Goal: Information Seeking & Learning: Learn about a topic

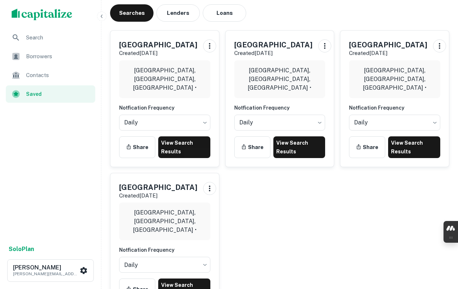
click at [179, 151] on link "View Search Results" at bounding box center [184, 147] width 52 height 22
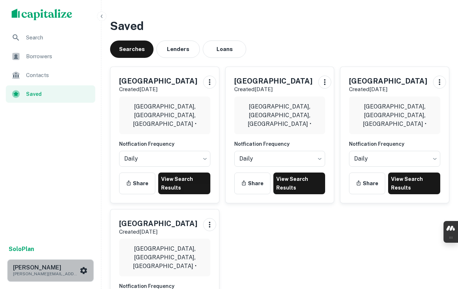
click at [84, 270] on icon "scrollable content" at bounding box center [83, 270] width 9 height 9
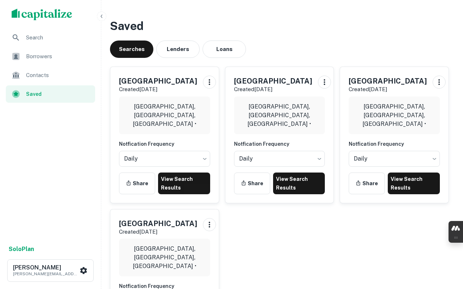
click at [87, 289] on div at bounding box center [229, 289] width 458 height 0
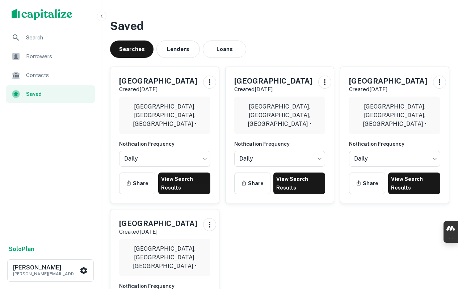
click at [38, 62] on div "Borrowers" at bounding box center [50, 56] width 89 height 17
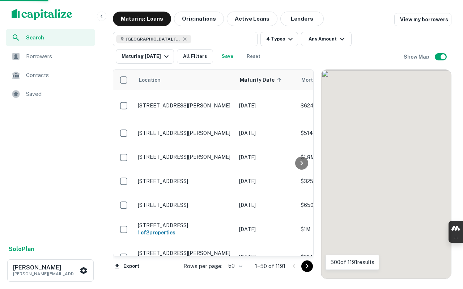
click at [297, 24] on button "Lenders" at bounding box center [302, 19] width 43 height 14
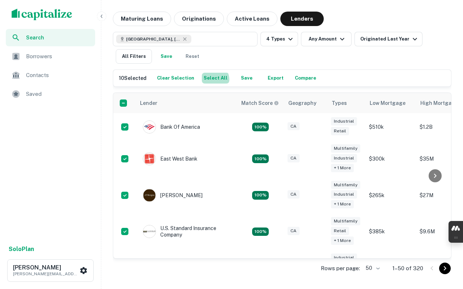
click at [209, 80] on button "Select All" at bounding box center [216, 78] width 28 height 11
click at [264, 77] on button "Export" at bounding box center [275, 78] width 23 height 11
click at [269, 40] on button "4 Types" at bounding box center [280, 39] width 38 height 14
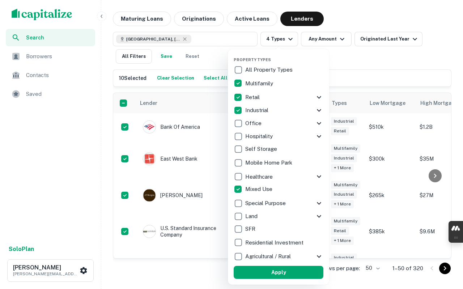
click at [269, 40] on div at bounding box center [231, 144] width 463 height 289
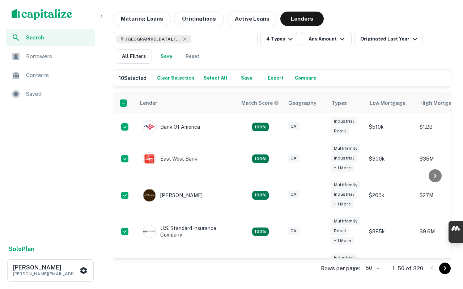
click at [273, 40] on button "4 Types" at bounding box center [280, 39] width 38 height 14
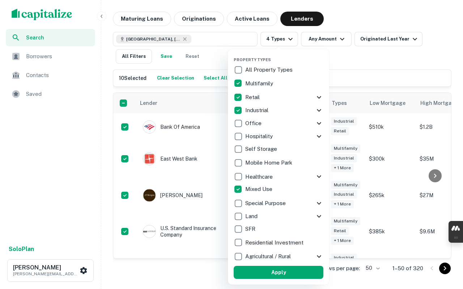
click at [353, 52] on div at bounding box center [231, 144] width 463 height 289
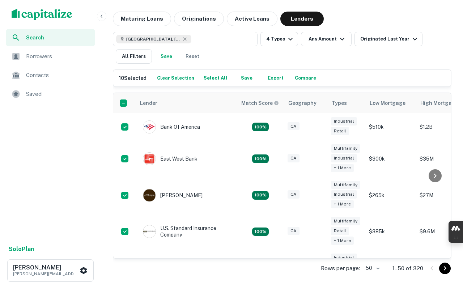
click at [146, 47] on div "San Bernardino County, CA, USA 4 Types Any Amount Originated Last Year All Filt…" at bounding box center [282, 48] width 339 height 32
click at [145, 52] on button "All Filters" at bounding box center [134, 56] width 36 height 14
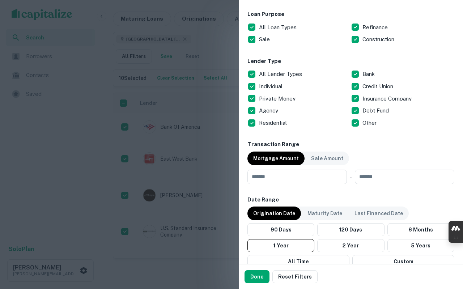
scroll to position [398, 0]
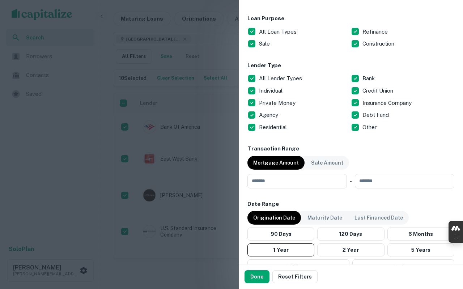
click at [276, 77] on p "All Lender Types" at bounding box center [281, 78] width 45 height 9
click at [274, 91] on p "Individual" at bounding box center [271, 91] width 25 height 9
click at [272, 103] on p "Private Money" at bounding box center [278, 103] width 38 height 9
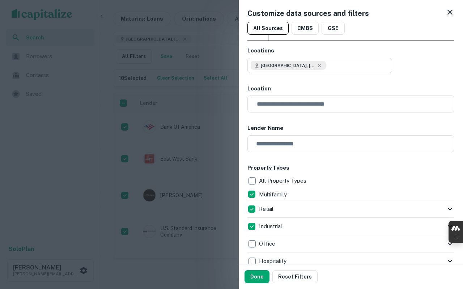
scroll to position [0, 0]
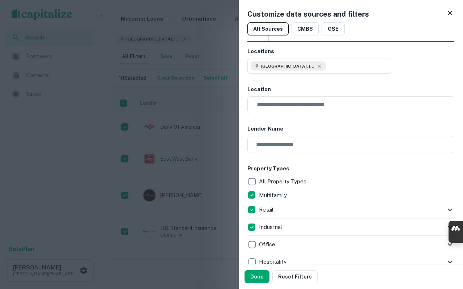
click at [253, 277] on button "Done" at bounding box center [257, 276] width 25 height 13
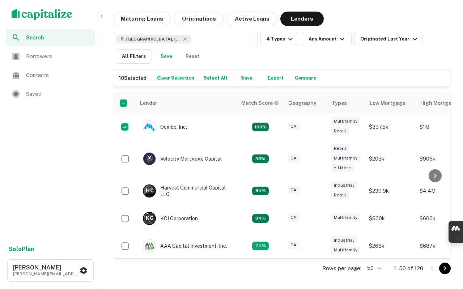
click at [456, 180] on div "Maturing Loans Originations Active Loans Lenders San Bernardino County, CA, USA…" at bounding box center [282, 146] width 356 height 268
click at [138, 58] on button "All Filters" at bounding box center [134, 56] width 36 height 14
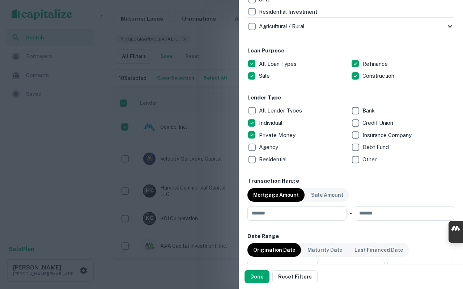
scroll to position [398, 0]
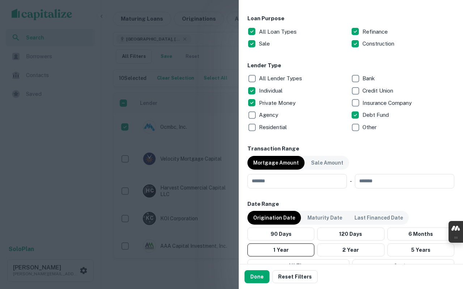
click at [264, 279] on button "Done" at bounding box center [257, 276] width 25 height 13
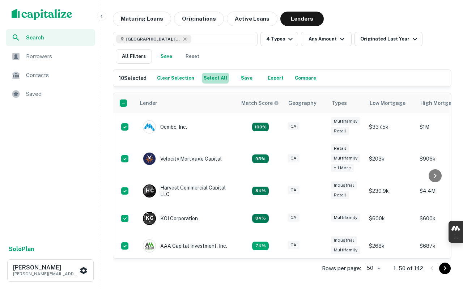
click at [209, 77] on button "Select All" at bounding box center [216, 78] width 28 height 11
click at [265, 77] on button "Export" at bounding box center [275, 78] width 23 height 11
click at [172, 58] on button "Save" at bounding box center [166, 56] width 23 height 14
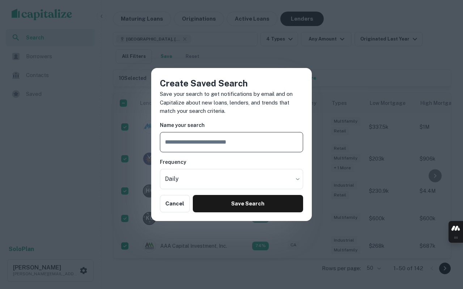
click at [187, 142] on input "text" at bounding box center [231, 142] width 143 height 20
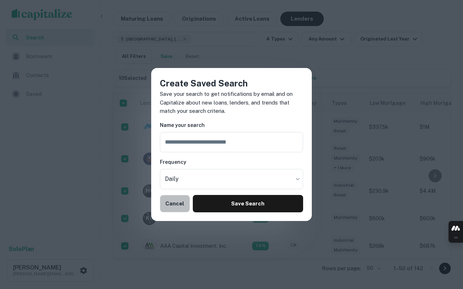
click at [173, 209] on button "Cancel" at bounding box center [175, 203] width 30 height 17
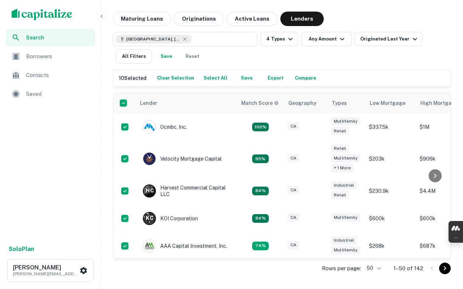
click at [24, 37] on div "Search" at bounding box center [50, 37] width 89 height 17
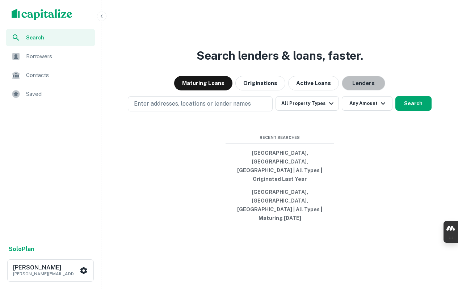
click at [354, 91] on button "Lenders" at bounding box center [363, 83] width 43 height 14
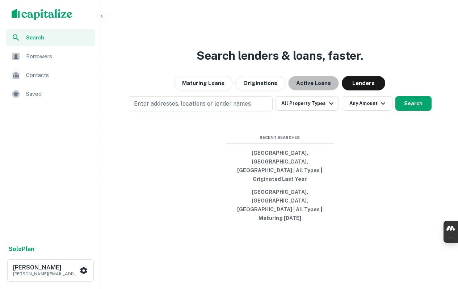
click at [304, 91] on button "Active Loans" at bounding box center [313, 83] width 51 height 14
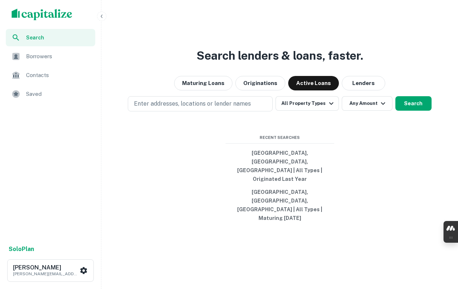
click at [26, 97] on span "Saved" at bounding box center [58, 94] width 65 height 9
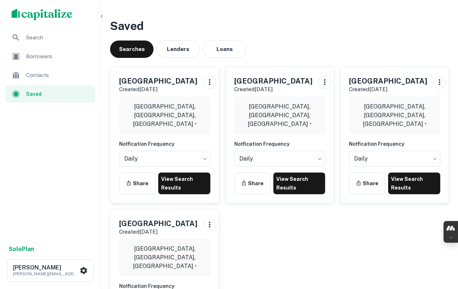
click at [404, 82] on h5 "[GEOGRAPHIC_DATA]" at bounding box center [388, 81] width 78 height 11
click at [400, 182] on link "View Search Results" at bounding box center [414, 184] width 52 height 22
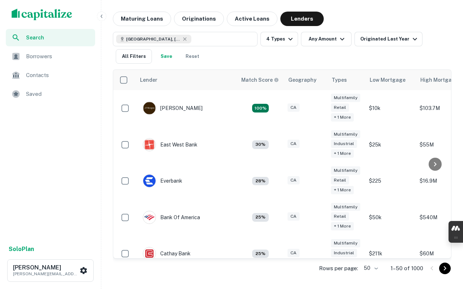
click at [130, 55] on button "All Filters" at bounding box center [134, 56] width 36 height 14
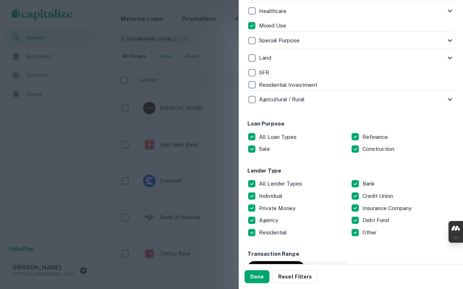
scroll to position [362, 0]
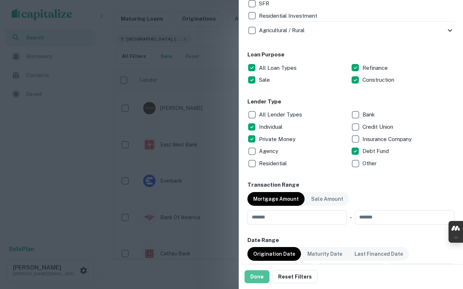
click at [261, 279] on button "Done" at bounding box center [257, 276] width 25 height 13
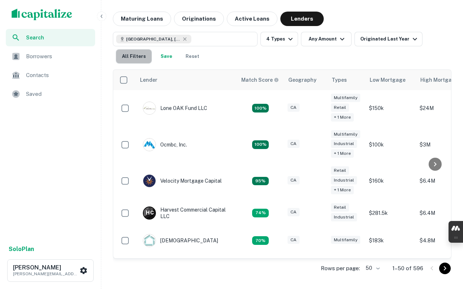
click at [139, 59] on button "All Filters" at bounding box center [134, 56] width 36 height 14
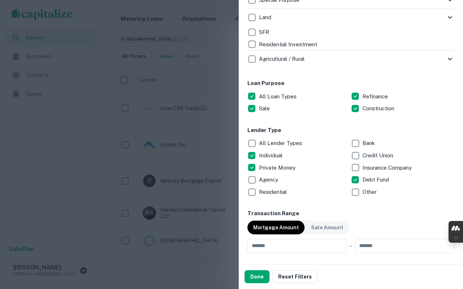
scroll to position [398, 0]
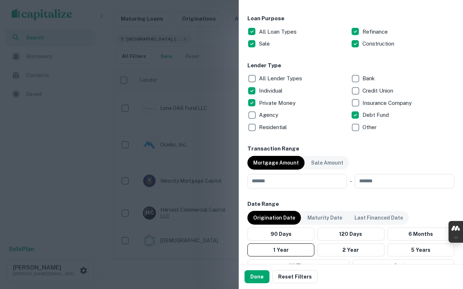
click at [261, 275] on button "Done" at bounding box center [257, 276] width 25 height 13
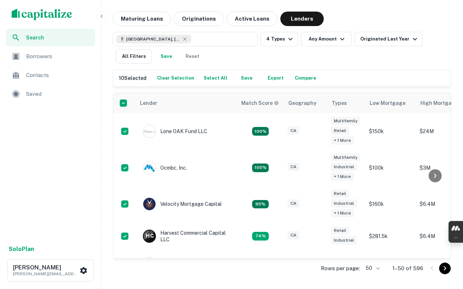
click at [215, 77] on button "Select All" at bounding box center [216, 78] width 28 height 11
click at [222, 76] on button "Select All" at bounding box center [216, 78] width 28 height 11
click at [371, 269] on body "Search Borrowers Contacts Saved Solo Plan Francisco Williams francisco.williams…" at bounding box center [231, 144] width 463 height 289
click at [371, 272] on li "1000" at bounding box center [373, 274] width 25 height 13
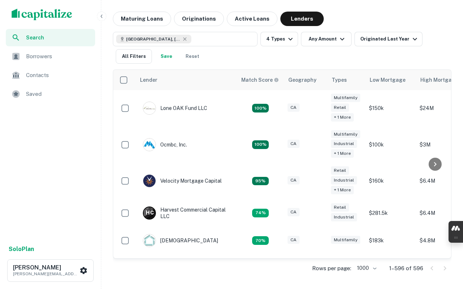
click at [277, 75] on th "Match Score" at bounding box center [260, 80] width 47 height 20
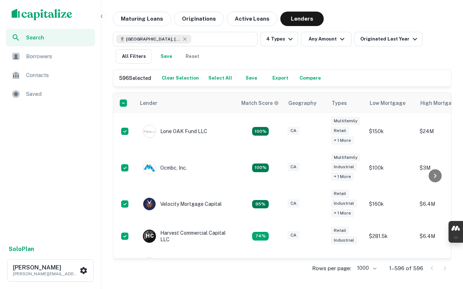
click at [277, 76] on button "Export" at bounding box center [280, 78] width 23 height 11
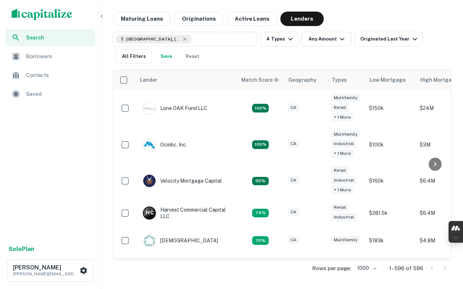
click at [367, 268] on body "Search Borrowers Contacts Saved Solo Plan Francisco Williams francisco.williams…" at bounding box center [231, 144] width 463 height 289
click at [366, 224] on li "25" at bounding box center [367, 221] width 25 height 13
type input "**"
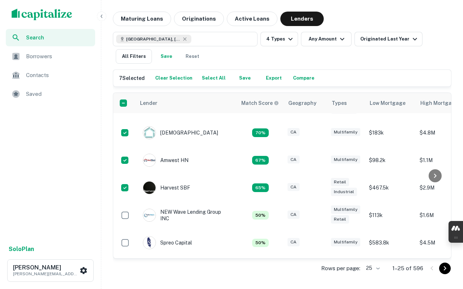
scroll to position [181, 0]
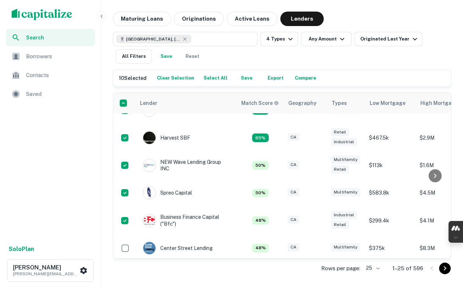
click at [274, 75] on button "Export" at bounding box center [275, 78] width 23 height 11
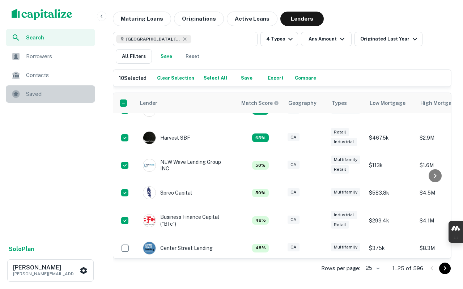
click at [32, 95] on span "Saved" at bounding box center [58, 94] width 65 height 9
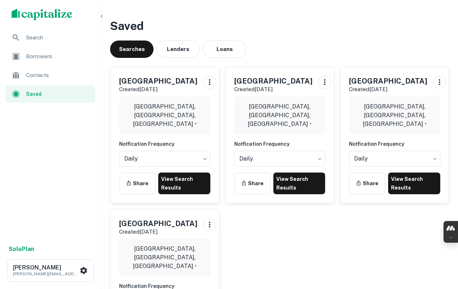
click at [258, 77] on h5 "[GEOGRAPHIC_DATA]" at bounding box center [273, 81] width 78 height 11
click at [301, 186] on link "View Search Results" at bounding box center [299, 184] width 52 height 22
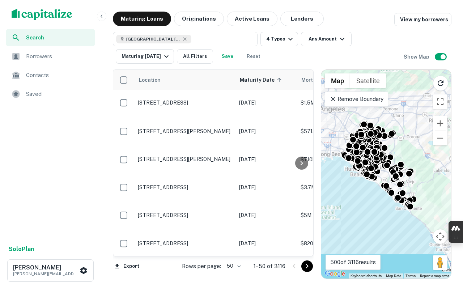
click at [205, 59] on button "All Filters" at bounding box center [195, 56] width 36 height 14
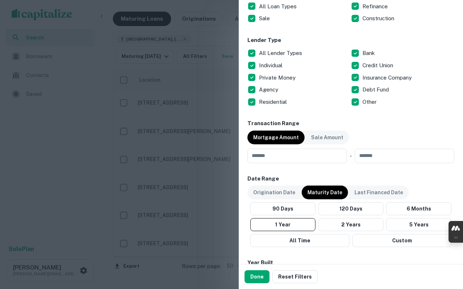
scroll to position [434, 0]
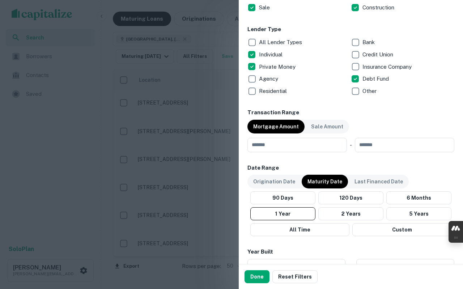
click at [268, 277] on button "Done" at bounding box center [257, 276] width 25 height 13
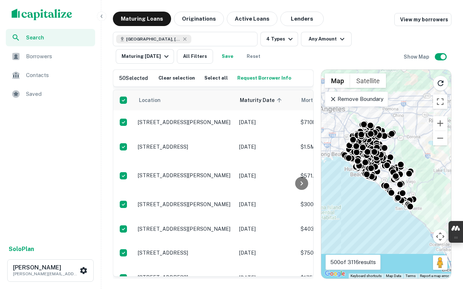
click at [289, 19] on button "Lenders" at bounding box center [302, 19] width 43 height 14
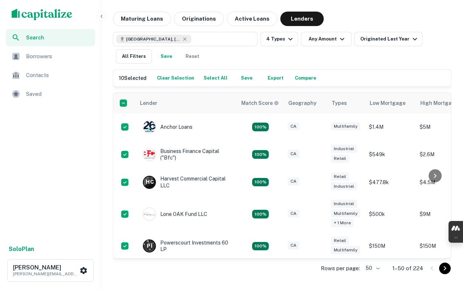
click at [268, 79] on button "Export" at bounding box center [275, 78] width 23 height 11
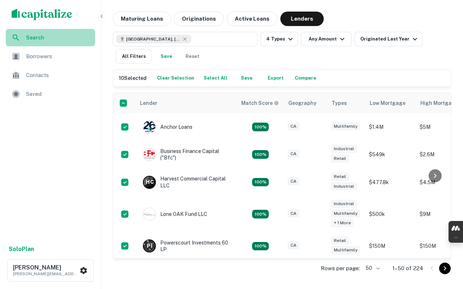
click at [26, 41] on span "Search" at bounding box center [58, 38] width 65 height 8
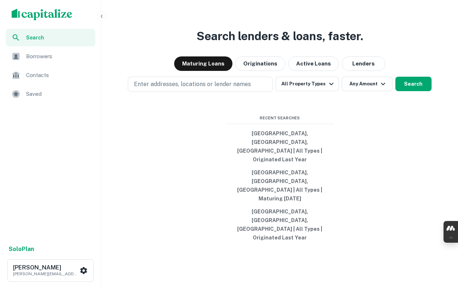
click at [27, 89] on div "Saved" at bounding box center [50, 93] width 89 height 17
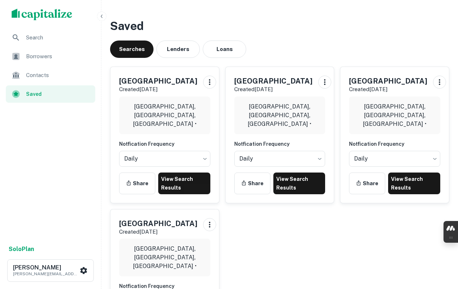
click at [169, 229] on h5 "[GEOGRAPHIC_DATA]" at bounding box center [158, 223] width 78 height 11
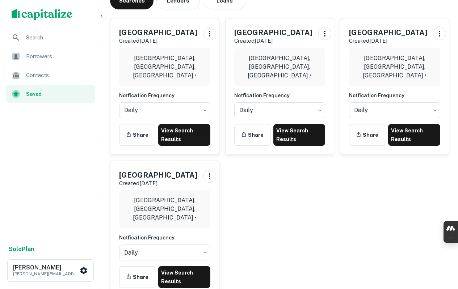
scroll to position [72, 0]
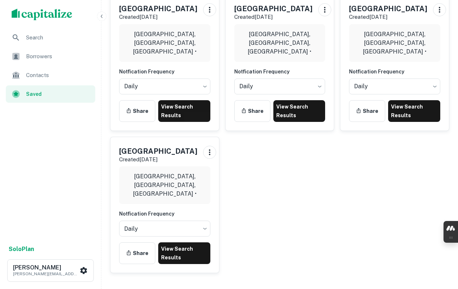
click at [168, 252] on link "View Search Results" at bounding box center [184, 254] width 52 height 22
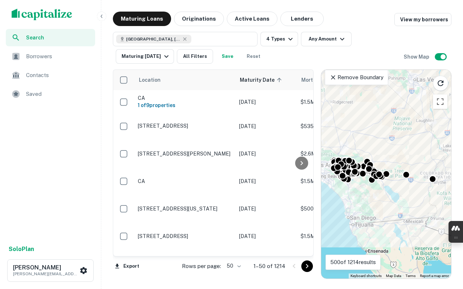
click at [205, 58] on button "All Filters" at bounding box center [195, 56] width 36 height 14
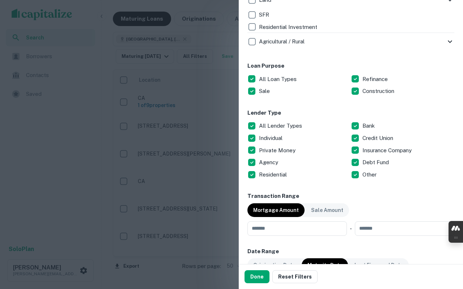
scroll to position [362, 0]
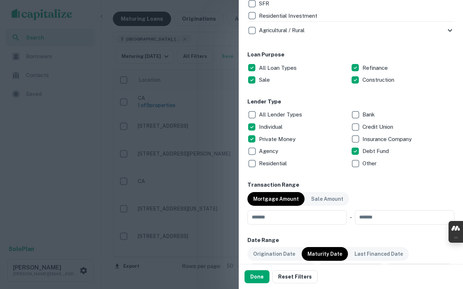
click at [259, 274] on button "Done" at bounding box center [257, 276] width 25 height 13
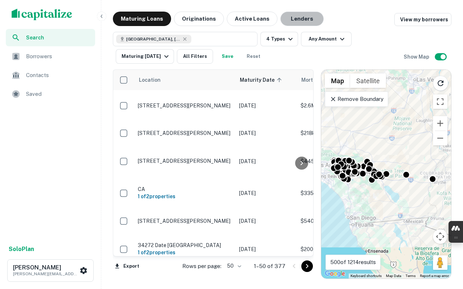
click at [281, 19] on button "Lenders" at bounding box center [302, 19] width 43 height 14
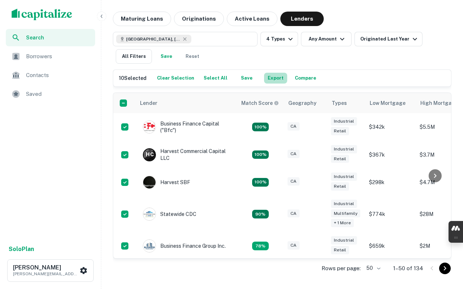
click at [274, 76] on button "Export" at bounding box center [275, 78] width 23 height 11
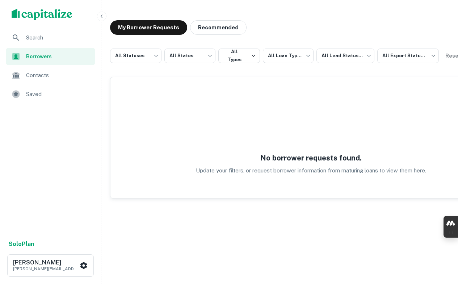
click at [38, 62] on div "Borrowers" at bounding box center [50, 56] width 89 height 17
click at [28, 93] on span "Saved" at bounding box center [58, 94] width 65 height 9
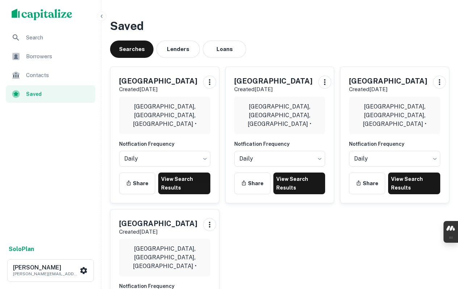
click at [108, 161] on div "[GEOGRAPHIC_DATA] Created [DATE] [GEOGRAPHIC_DATA], [GEOGRAPHIC_DATA], [GEOGRAP…" at bounding box center [161, 132] width 115 height 143
click at [398, 80] on h5 "[GEOGRAPHIC_DATA]" at bounding box center [388, 81] width 78 height 11
click at [405, 178] on link "View Search Results" at bounding box center [414, 184] width 52 height 22
click at [380, 217] on div "[GEOGRAPHIC_DATA] Created [DATE] [GEOGRAPHIC_DATA], [GEOGRAPHIC_DATA], [GEOGRAP…" at bounding box center [276, 203] width 345 height 285
click at [285, 216] on div "[GEOGRAPHIC_DATA] Created [DATE] [GEOGRAPHIC_DATA], [GEOGRAPHIC_DATA], [GEOGRAP…" at bounding box center [276, 203] width 345 height 285
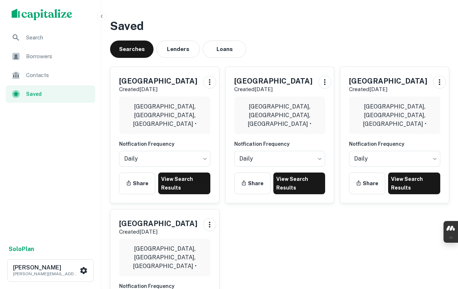
click at [375, 80] on h5 "[GEOGRAPHIC_DATA]" at bounding box center [388, 81] width 78 height 11
click at [416, 190] on link "View Search Results" at bounding box center [414, 184] width 52 height 22
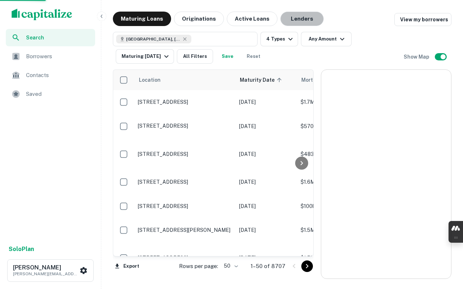
click at [306, 19] on button "Lenders" at bounding box center [302, 19] width 43 height 14
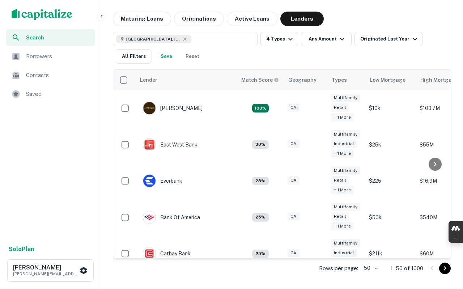
click at [121, 58] on button "All Filters" at bounding box center [134, 56] width 36 height 14
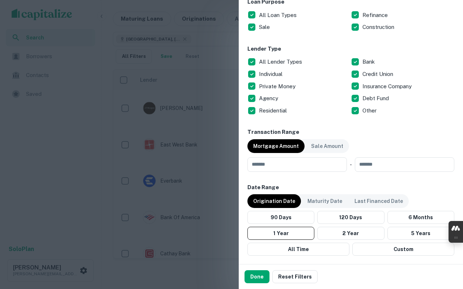
scroll to position [434, 0]
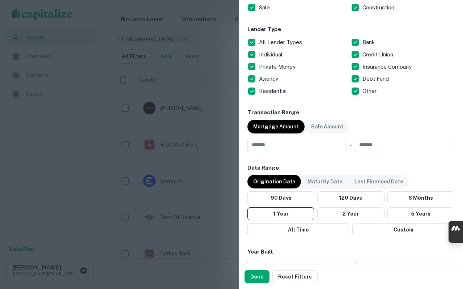
click at [266, 78] on p "Agency" at bounding box center [269, 79] width 21 height 9
click at [265, 90] on p "Residential" at bounding box center [273, 91] width 29 height 9
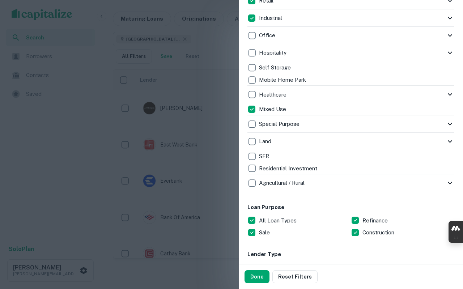
scroll to position [253, 0]
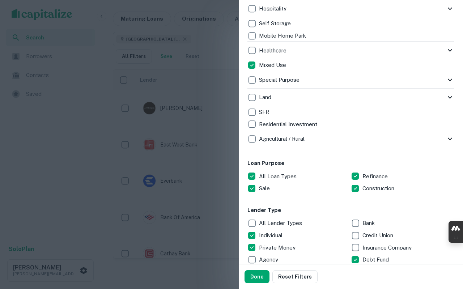
click at [260, 275] on button "Done" at bounding box center [257, 276] width 25 height 13
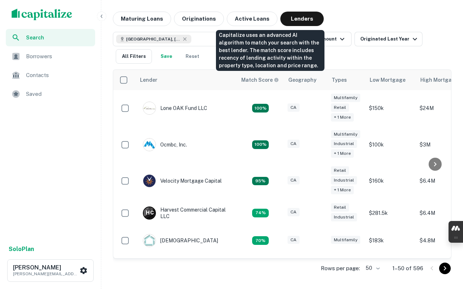
click at [261, 79] on h6 "Match Score" at bounding box center [259, 80] width 36 height 8
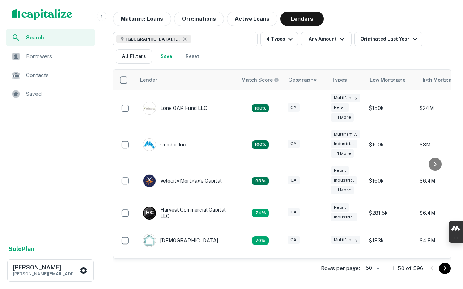
click at [188, 105] on div "Lone OAK Fund LLC" at bounding box center [175, 108] width 64 height 13
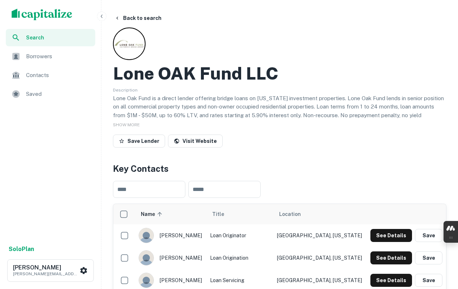
click at [137, 82] on h2 "Lone OAK Fund LLC" at bounding box center [195, 73] width 165 height 21
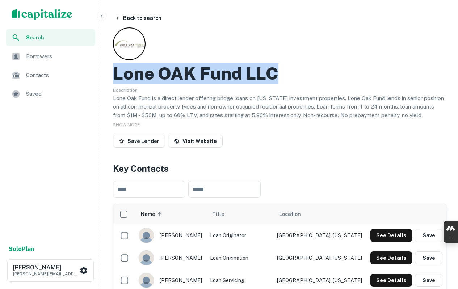
drag, startPoint x: 137, startPoint y: 82, endPoint x: 269, endPoint y: 77, distance: 131.8
click at [269, 77] on h2 "Lone OAK Fund LLC" at bounding box center [195, 73] width 165 height 21
copy h2 "Lone OAK Fund LLC"
click at [352, 182] on div "​ ​" at bounding box center [279, 189] width 333 height 29
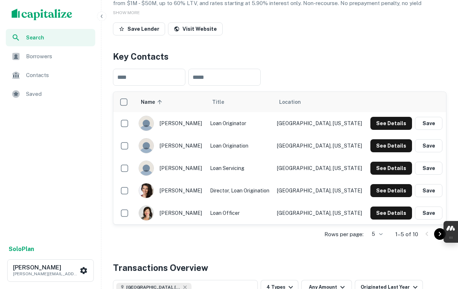
scroll to position [145, 0]
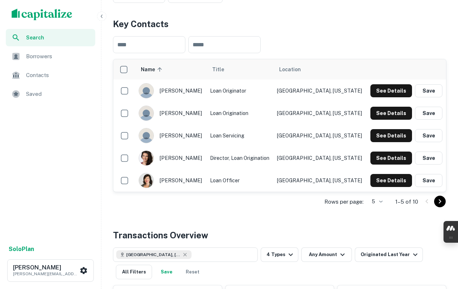
click at [384, 93] on button "See Details" at bounding box center [391, 90] width 42 height 13
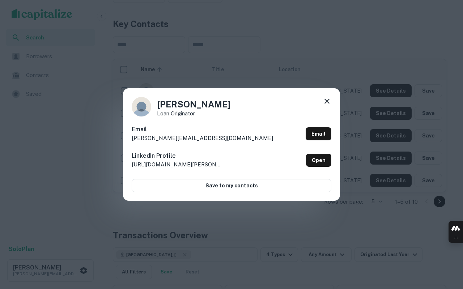
click at [326, 99] on icon at bounding box center [327, 101] width 9 height 9
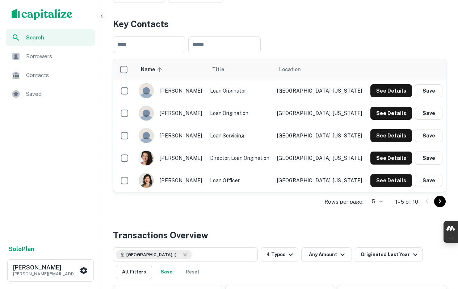
drag, startPoint x: 162, startPoint y: 159, endPoint x: 195, endPoint y: 159, distance: 32.9
click at [195, 159] on div "[PERSON_NAME]" at bounding box center [171, 158] width 64 height 15
click at [195, 157] on div "[PERSON_NAME]" at bounding box center [171, 158] width 64 height 15
click at [193, 157] on div "[PERSON_NAME]" at bounding box center [171, 158] width 64 height 15
drag, startPoint x: 193, startPoint y: 157, endPoint x: 171, endPoint y: 157, distance: 21.7
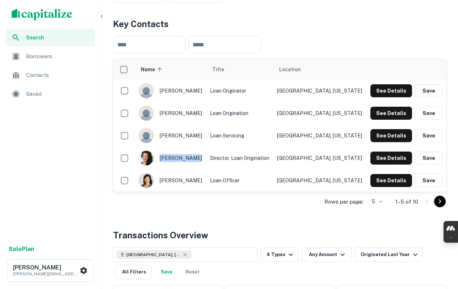
click at [171, 157] on div "[PERSON_NAME]" at bounding box center [171, 158] width 64 height 15
copy div "[PERSON_NAME]"
click at [174, 182] on div "[PERSON_NAME]" at bounding box center [171, 180] width 64 height 15
drag, startPoint x: 174, startPoint y: 182, endPoint x: 187, endPoint y: 182, distance: 12.3
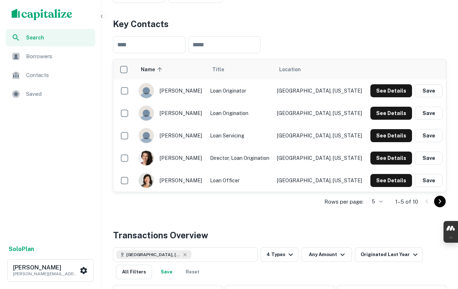
click at [187, 182] on div "[PERSON_NAME]" at bounding box center [171, 180] width 64 height 15
copy div "[PERSON_NAME]"
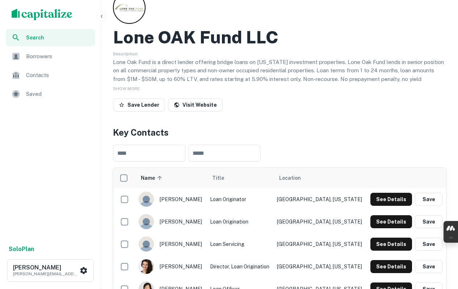
scroll to position [0, 0]
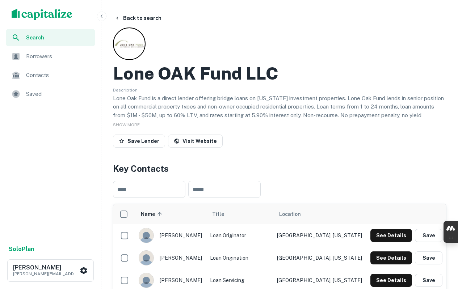
click at [136, 123] on span "SHOW MORE" at bounding box center [126, 124] width 27 height 5
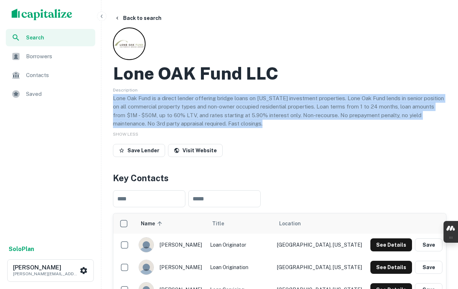
drag, startPoint x: 114, startPoint y: 97, endPoint x: 232, endPoint y: 124, distance: 121.0
click at [232, 124] on p "Lone Oak Fund is a direct lender offering bridge loans on [US_STATE] investment…" at bounding box center [279, 111] width 333 height 34
copy p "Lone Oak Fund is a direct lender offering bridge loans on [US_STATE] investment…"
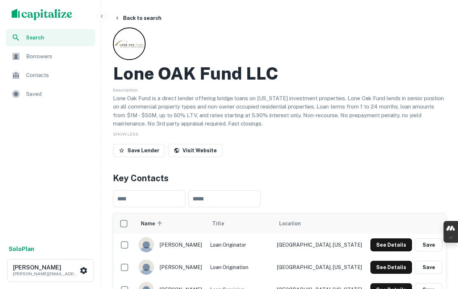
click at [382, 192] on div "​ ​" at bounding box center [279, 199] width 333 height 29
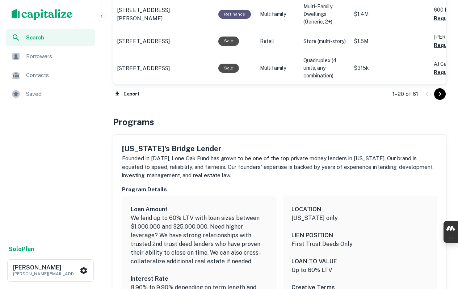
scroll to position [1014, 0]
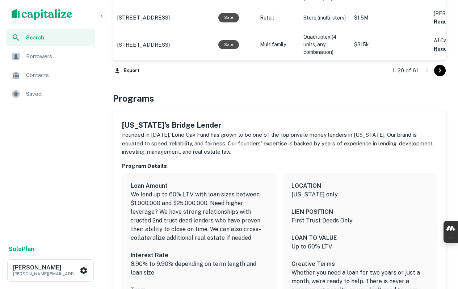
click at [133, 70] on button "Export" at bounding box center [127, 70] width 28 height 11
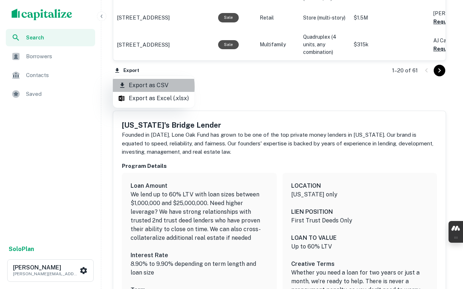
click at [134, 87] on li "Export as CSV" at bounding box center [154, 85] width 82 height 13
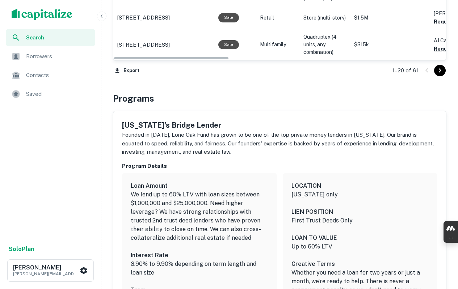
click at [201, 98] on div "Programs" at bounding box center [279, 98] width 333 height 13
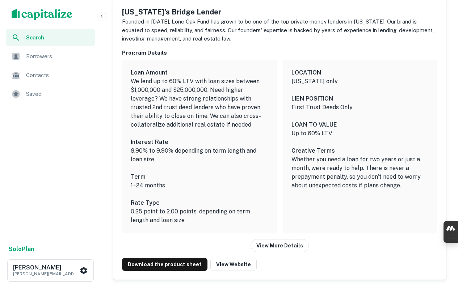
scroll to position [1085, 0]
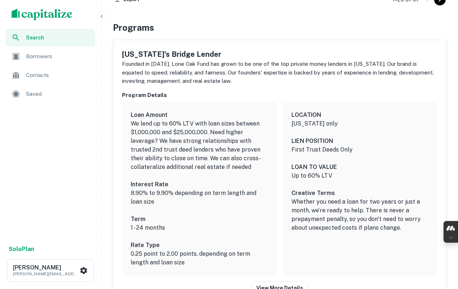
click at [208, 215] on h6 "Term" at bounding box center [200, 219] width 138 height 9
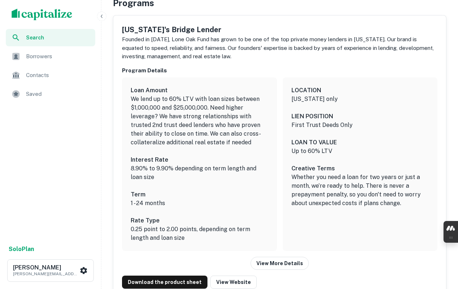
scroll to position [1121, 0]
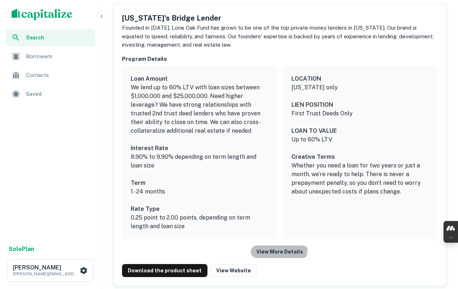
click at [270, 249] on button "View More Details" at bounding box center [280, 251] width 58 height 13
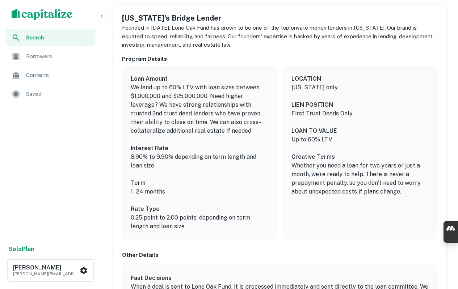
drag, startPoint x: 129, startPoint y: 145, endPoint x: 193, endPoint y: 226, distance: 103.3
click at [193, 226] on div "Loan Amount We lend up to 60% LTV with loan sizes between $1,000,000 and $25,00…" at bounding box center [199, 153] width 155 height 174
copy div "Interest Rate 8.90% to 9.90% depending on term length and loan size Term 1 - 24…"
click at [365, 134] on h6 "LOAN TO VALUE" at bounding box center [360, 131] width 138 height 9
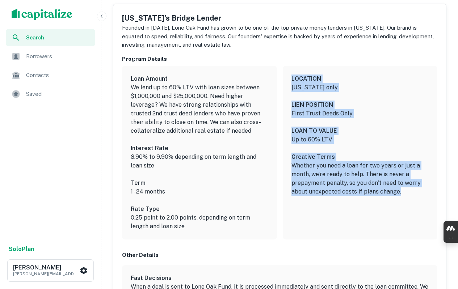
drag, startPoint x: 291, startPoint y: 78, endPoint x: 399, endPoint y: 192, distance: 157.2
click at [399, 192] on div "LOCATION California only LIEN POSITION First Trust Deeds Only LOAN TO VALUE Up …" at bounding box center [360, 153] width 155 height 174
copy div "LOCATION California only LIEN POSITION First Trust Deeds Only LOAN TO VALUE Up …"
click at [364, 200] on div "LOCATION California only LIEN POSITION First Trust Deeds Only LOAN TO VALUE Up …" at bounding box center [360, 153] width 155 height 174
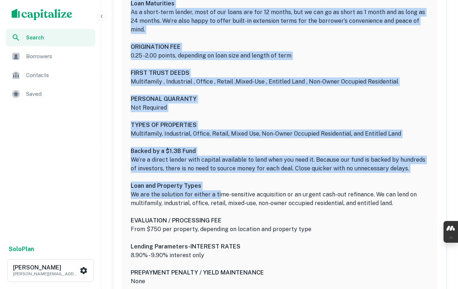
scroll to position [1483, 0]
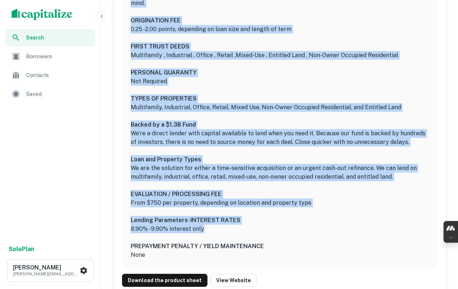
drag, startPoint x: 131, startPoint y: 58, endPoint x: 268, endPoint y: 224, distance: 214.7
click at [268, 224] on div "Fast Decisions When a deal is sent to Lone Oak Fund, it is processed immediatel…" at bounding box center [280, 86] width 298 height 348
copy div "Fast Decisions When a deal is sent to Lone Oak Fund, it is processed immediatel…"
click at [406, 201] on div "Fast Decisions When a deal is sent to Lone Oak Fund, it is processed immediatel…" at bounding box center [280, 86] width 298 height 348
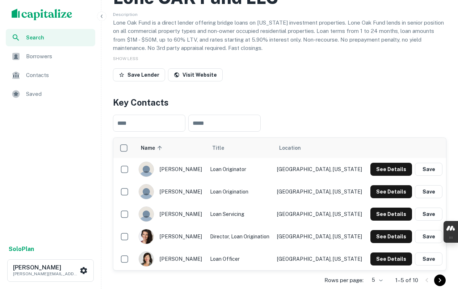
scroll to position [36, 0]
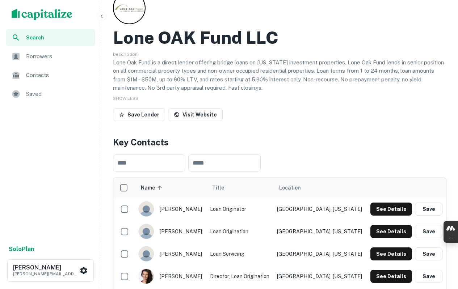
click at [128, 33] on h2 "Lone OAK Fund LLC" at bounding box center [195, 37] width 165 height 21
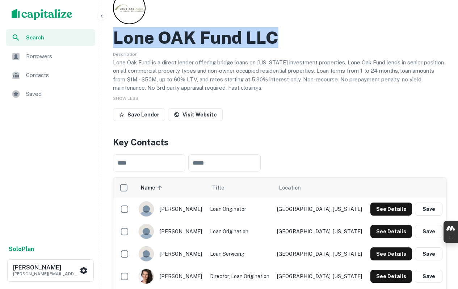
drag, startPoint x: 128, startPoint y: 33, endPoint x: 258, endPoint y: 35, distance: 130.0
click at [258, 35] on h2 "Lone OAK Fund LLC" at bounding box center [195, 37] width 165 height 21
click at [184, 112] on link "Visit Website" at bounding box center [195, 114] width 55 height 13
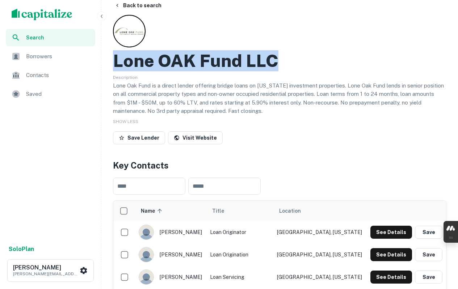
scroll to position [0, 0]
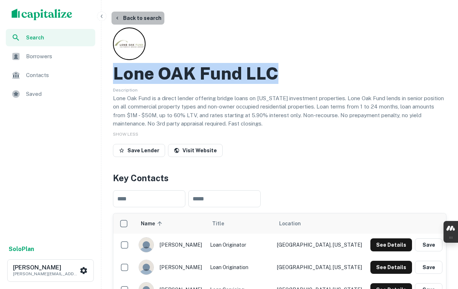
click at [144, 16] on button "Back to search" at bounding box center [137, 18] width 53 height 13
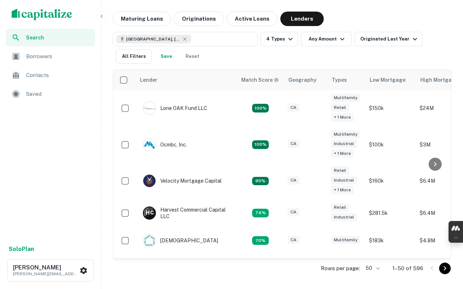
click at [168, 146] on div "Ocmbc, Inc." at bounding box center [165, 144] width 44 height 13
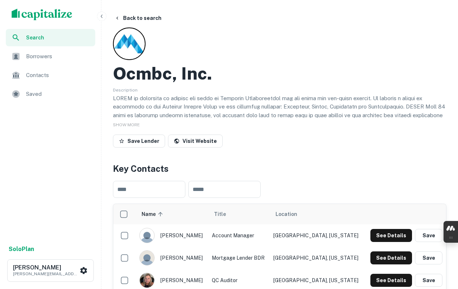
click at [150, 78] on h2 "Ocmbc, Inc." at bounding box center [162, 73] width 99 height 21
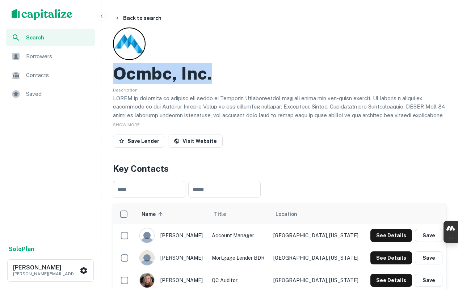
drag, startPoint x: 150, startPoint y: 78, endPoint x: 206, endPoint y: 77, distance: 56.8
click at [206, 77] on h2 "Ocmbc, Inc." at bounding box center [162, 73] width 99 height 21
copy h2 "Ocmbc, Inc."
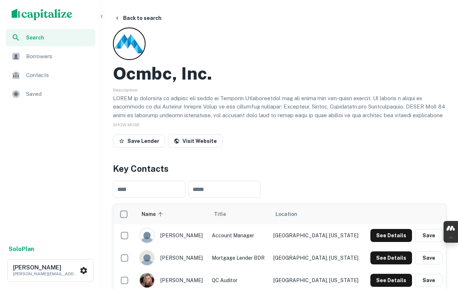
click at [329, 168] on h4 "Key Contacts" at bounding box center [279, 168] width 333 height 13
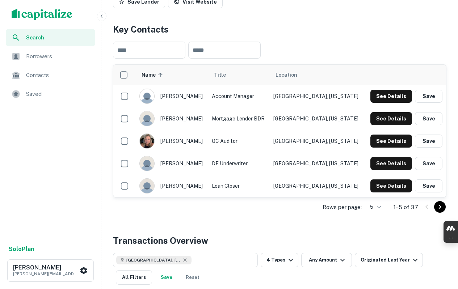
scroll to position [145, 0]
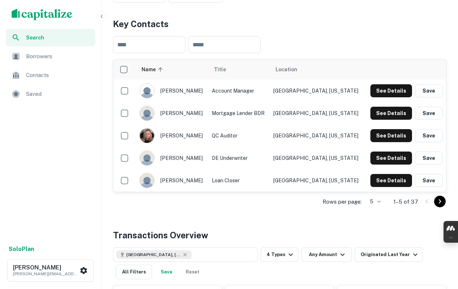
click at [246, 113] on td "Mortgage Lender BDR" at bounding box center [239, 113] width 62 height 22
drag, startPoint x: 246, startPoint y: 113, endPoint x: 250, endPoint y: 113, distance: 4.0
click at [250, 113] on td "Mortgage Lender BDR" at bounding box center [239, 113] width 62 height 22
click at [173, 114] on div "yessy ulloa" at bounding box center [171, 113] width 65 height 15
drag, startPoint x: 173, startPoint y: 114, endPoint x: 182, endPoint y: 113, distance: 9.4
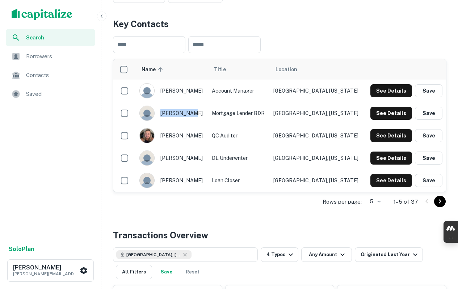
click at [182, 113] on div "yessy ulloa" at bounding box center [171, 113] width 65 height 15
copy div "yessy ulloa"
click at [390, 231] on div "Transactions Overview" at bounding box center [279, 235] width 333 height 13
click at [171, 93] on div "jose soberanes" at bounding box center [171, 90] width 65 height 15
drag, startPoint x: 178, startPoint y: 93, endPoint x: 185, endPoint y: 93, distance: 6.2
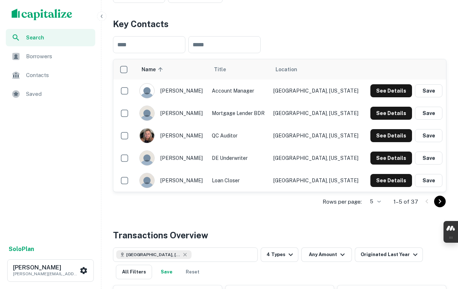
click at [185, 93] on div "jose soberanes" at bounding box center [171, 90] width 65 height 15
copy div "jose soberanes"
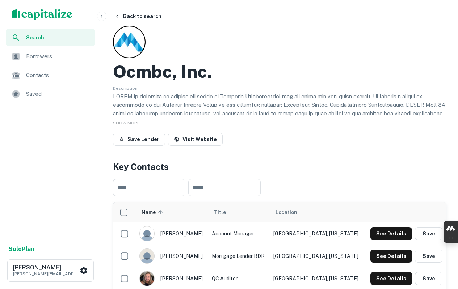
scroll to position [0, 0]
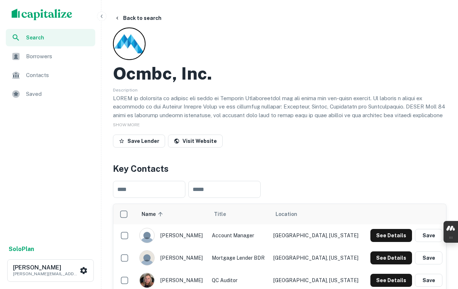
click at [192, 140] on link "Visit Website" at bounding box center [195, 141] width 55 height 13
click at [117, 122] on div "SHOW MORE" at bounding box center [279, 124] width 333 height 9
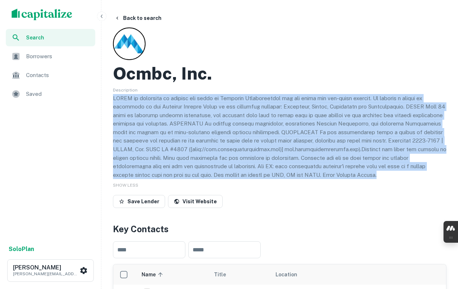
drag, startPoint x: 113, startPoint y: 97, endPoint x: 421, endPoint y: 173, distance: 317.0
click at [421, 173] on p at bounding box center [279, 136] width 333 height 85
click at [404, 197] on div "Save Lender Visit Website" at bounding box center [279, 203] width 333 height 16
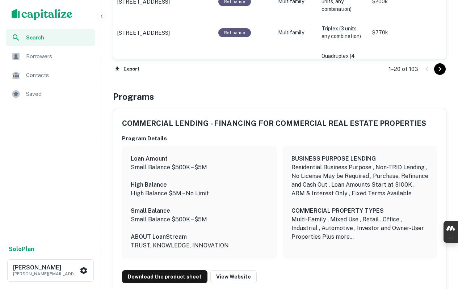
scroll to position [1086, 0]
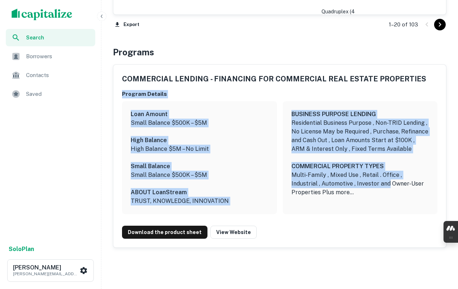
drag, startPoint x: 121, startPoint y: 95, endPoint x: 361, endPoint y: 180, distance: 254.4
click at [361, 180] on div "COMMERCIAL LENDING - FINANCING FOR COMMERCIAL REAL ESTATE PROPERTIES Program De…" at bounding box center [279, 156] width 333 height 183
click at [327, 191] on p "Multi-Family , Mixed Use , Retail . Office , Industrial , Automotive , Investor…" at bounding box center [360, 184] width 138 height 26
click at [343, 199] on div "BUSINESS PURPOSE LENDING Residential Business Purpose , Non-TRID Lending , No L…" at bounding box center [360, 157] width 155 height 113
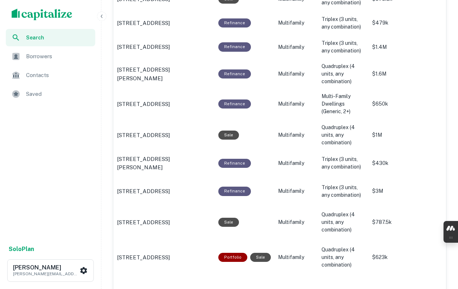
scroll to position [505, 0]
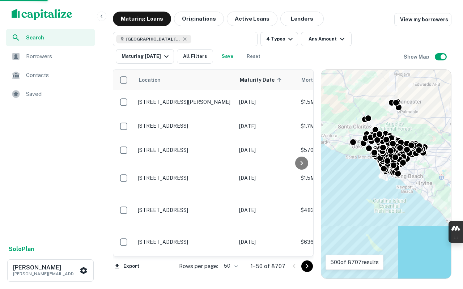
click at [196, 58] on button "All Filters" at bounding box center [195, 56] width 36 height 14
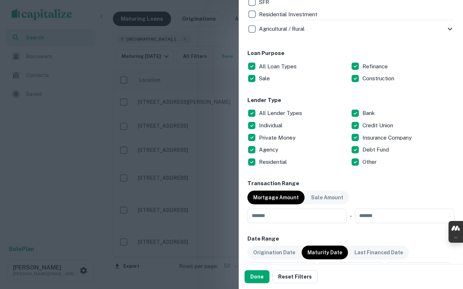
scroll to position [362, 0]
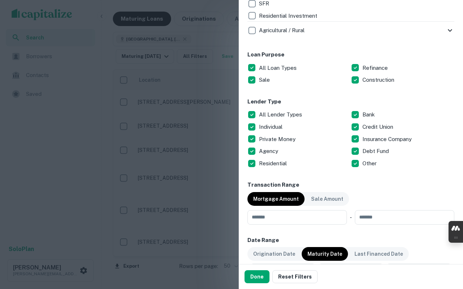
click at [361, 182] on h6 "Transaction Range" at bounding box center [351, 185] width 207 height 8
click at [176, 61] on div at bounding box center [231, 144] width 463 height 289
